Goal: Task Accomplishment & Management: Manage account settings

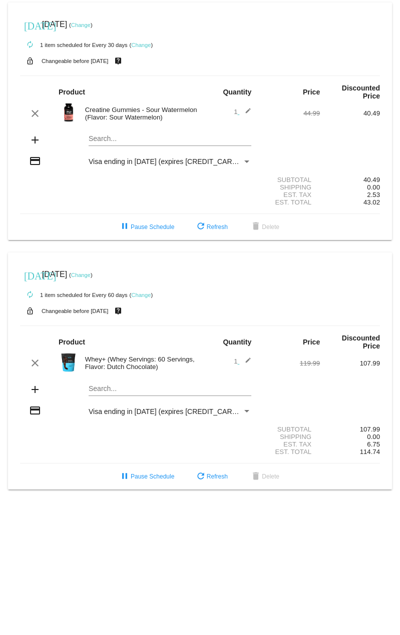
click at [91, 272] on link "Change" at bounding box center [81, 275] width 20 height 6
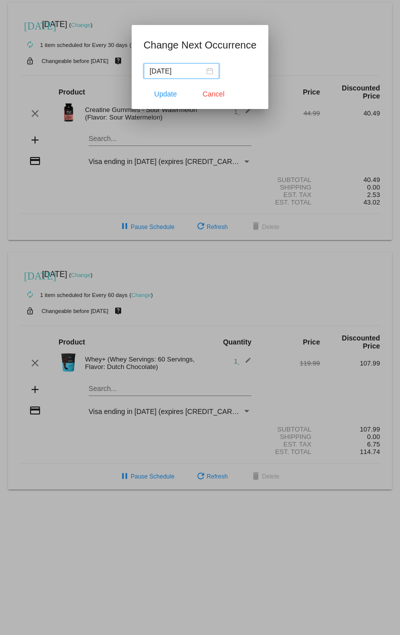
click at [210, 73] on div "2025-09-18" at bounding box center [182, 71] width 64 height 11
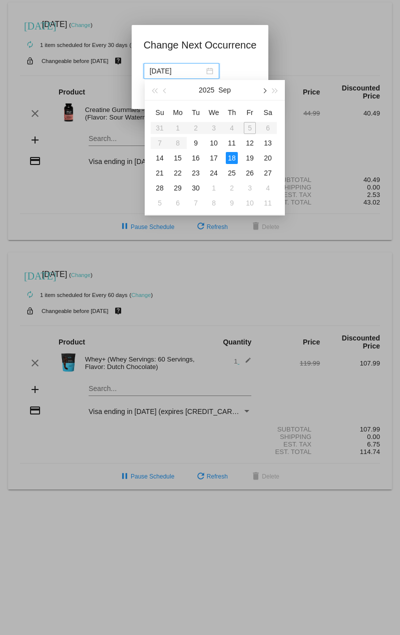
click at [266, 90] on button "button" at bounding box center [263, 90] width 11 height 20
click at [270, 162] on div "18" at bounding box center [268, 158] width 12 height 12
type input "2025-10-18"
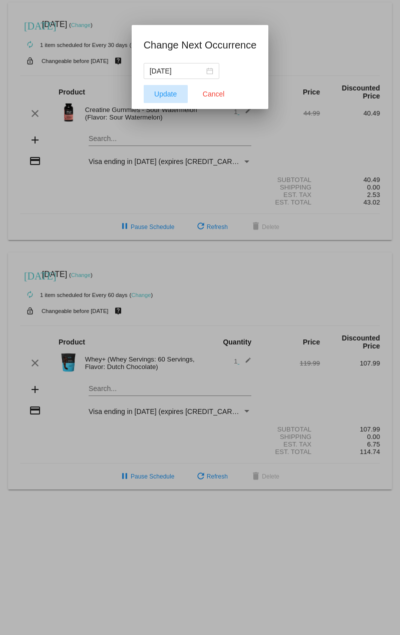
click at [159, 90] on span "Update" at bounding box center [165, 94] width 23 height 8
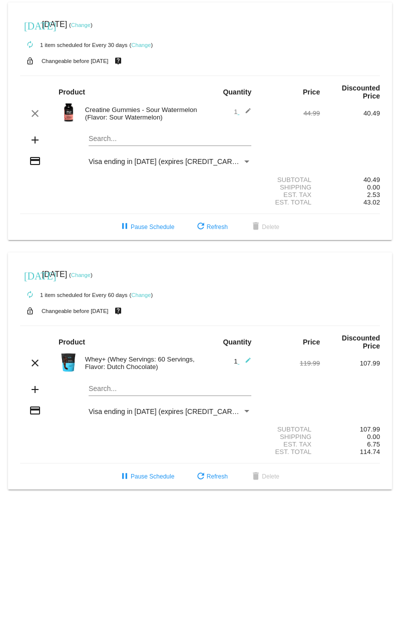
click at [91, 272] on link "Change" at bounding box center [81, 275] width 20 height 6
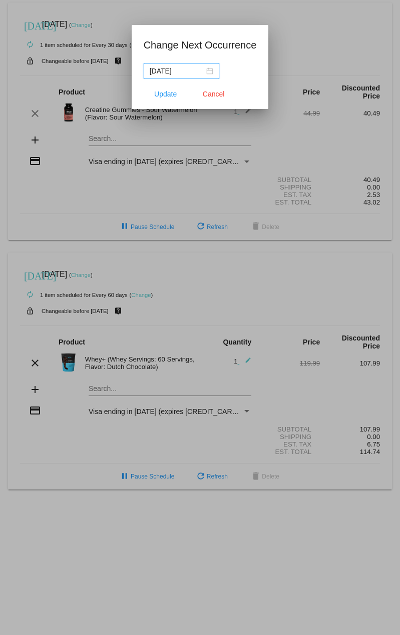
click at [213, 73] on nz-date-picker "2025-10-18" at bounding box center [182, 71] width 76 height 16
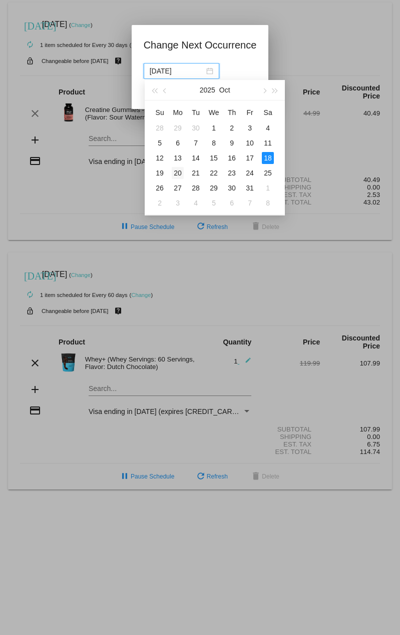
click at [181, 175] on div "20" at bounding box center [178, 173] width 12 height 12
type input "2025-10-20"
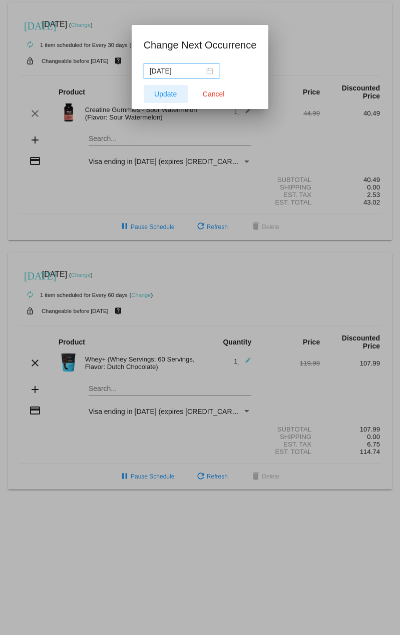
click at [161, 97] on span "Update" at bounding box center [165, 94] width 23 height 8
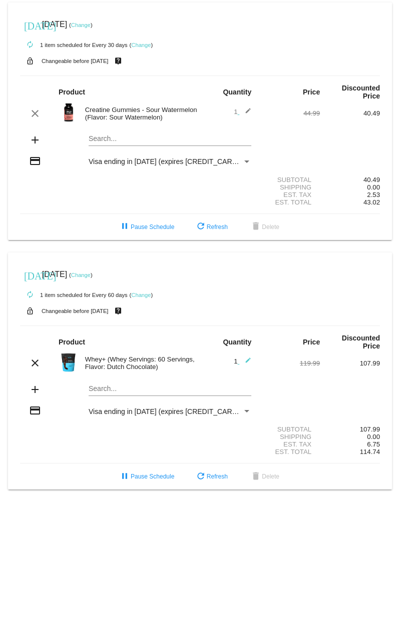
click at [91, 25] on link "Change" at bounding box center [81, 25] width 20 height 6
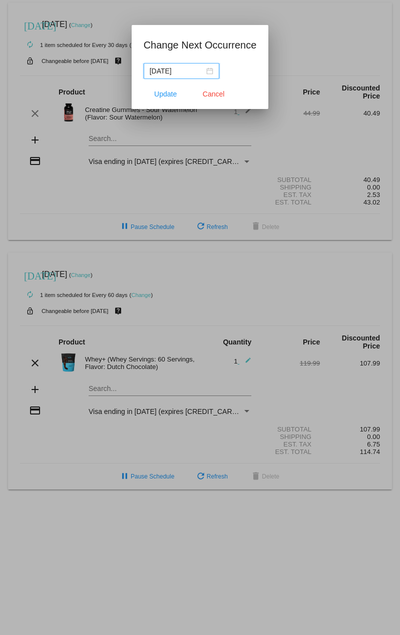
click at [211, 71] on div "2025-10-03" at bounding box center [182, 71] width 64 height 11
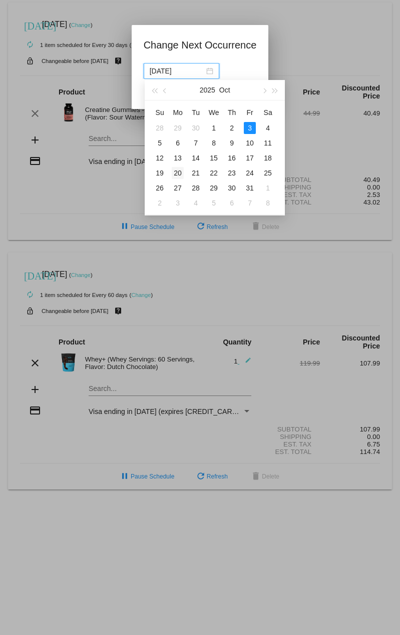
click at [184, 170] on td "20" at bounding box center [178, 173] width 18 height 15
type input "2025-10-20"
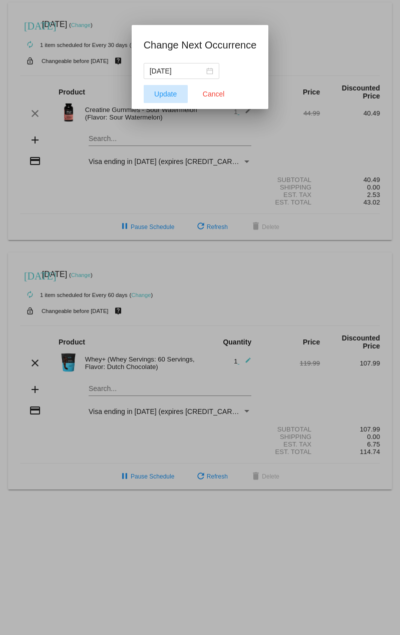
click at [158, 90] on span "Update" at bounding box center [165, 94] width 23 height 8
